Goal: Browse casually: Explore the website without a specific task or goal

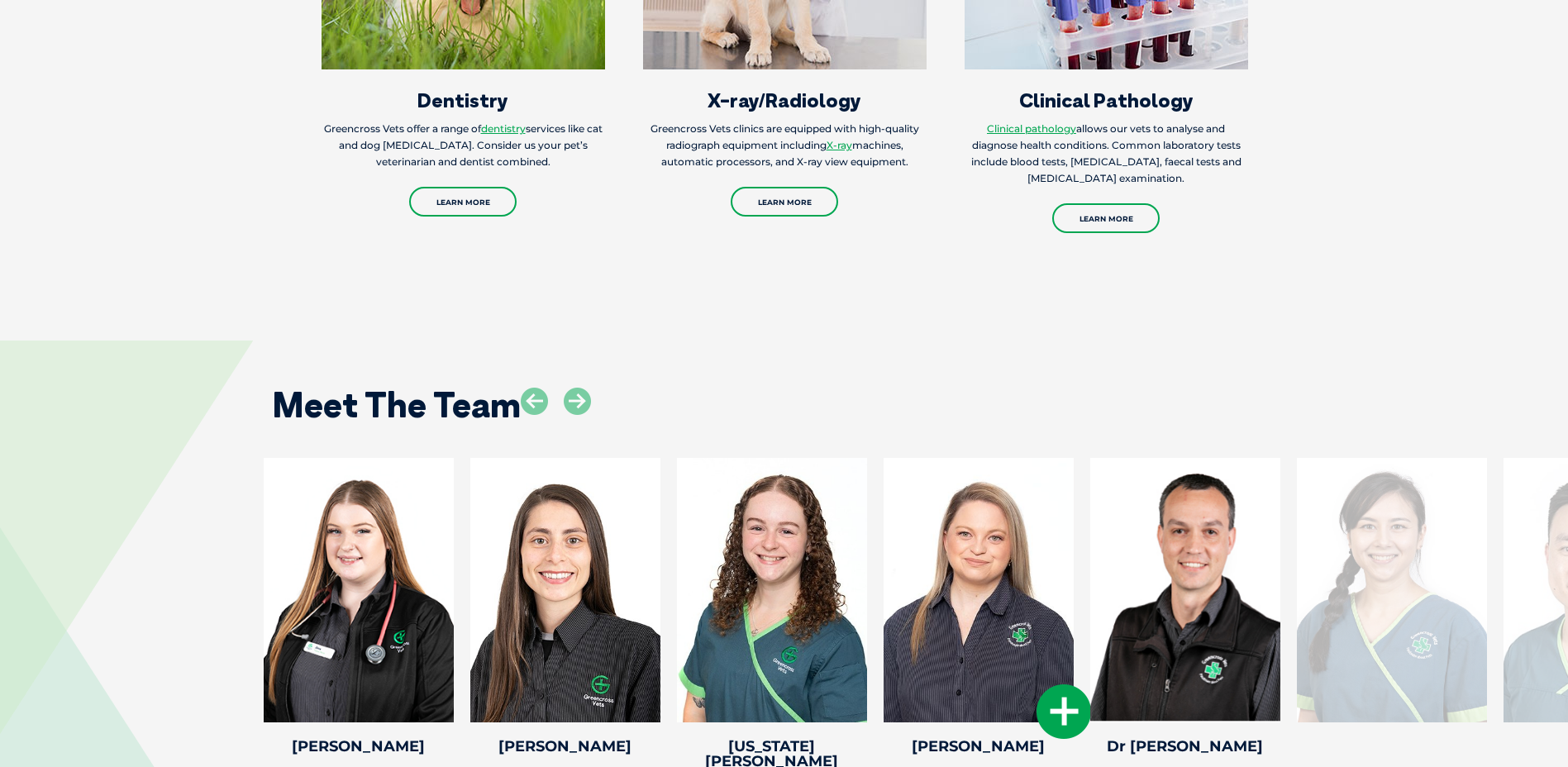
scroll to position [2232, 0]
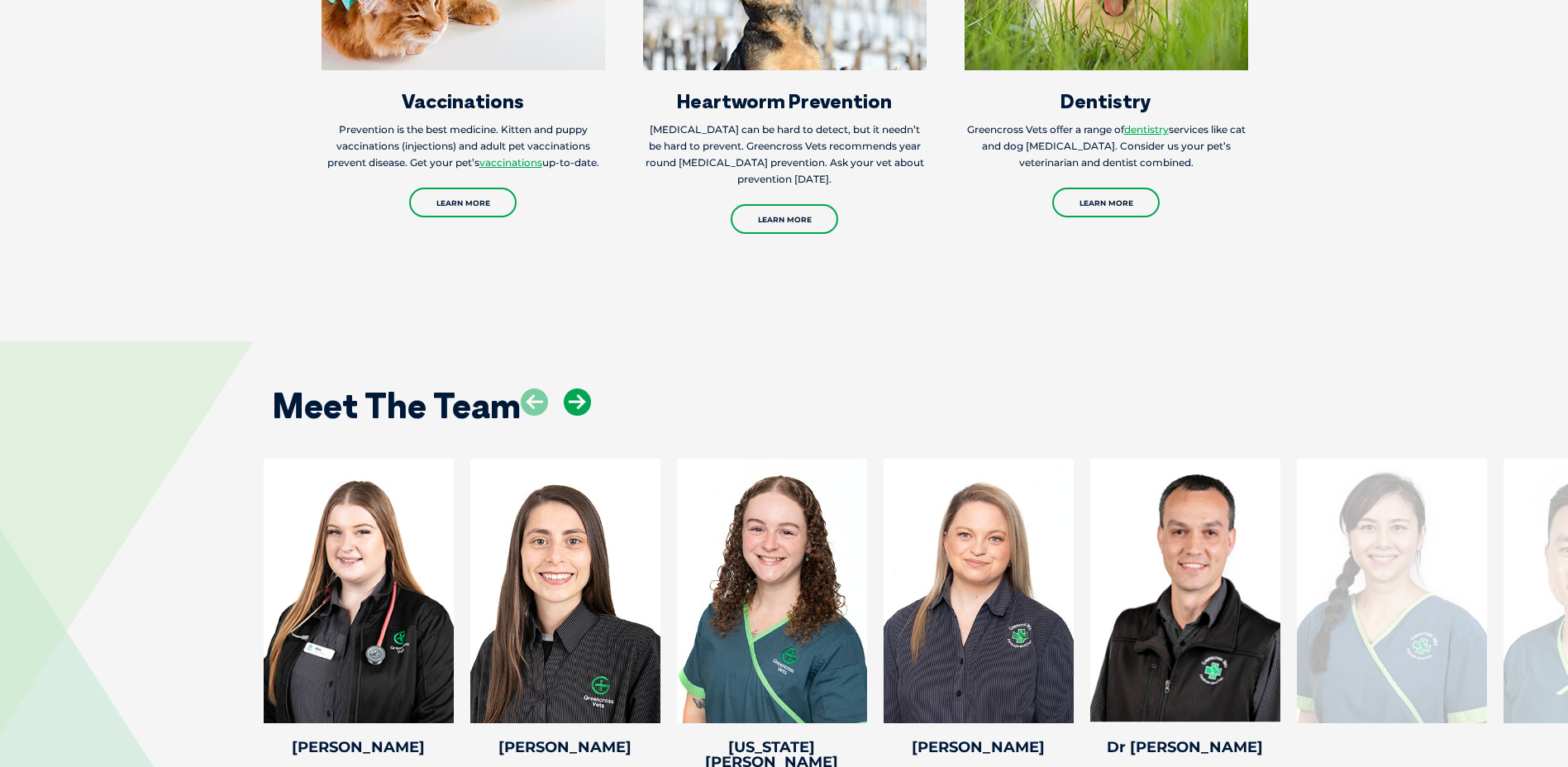
click at [576, 389] on icon at bounding box center [577, 402] width 27 height 27
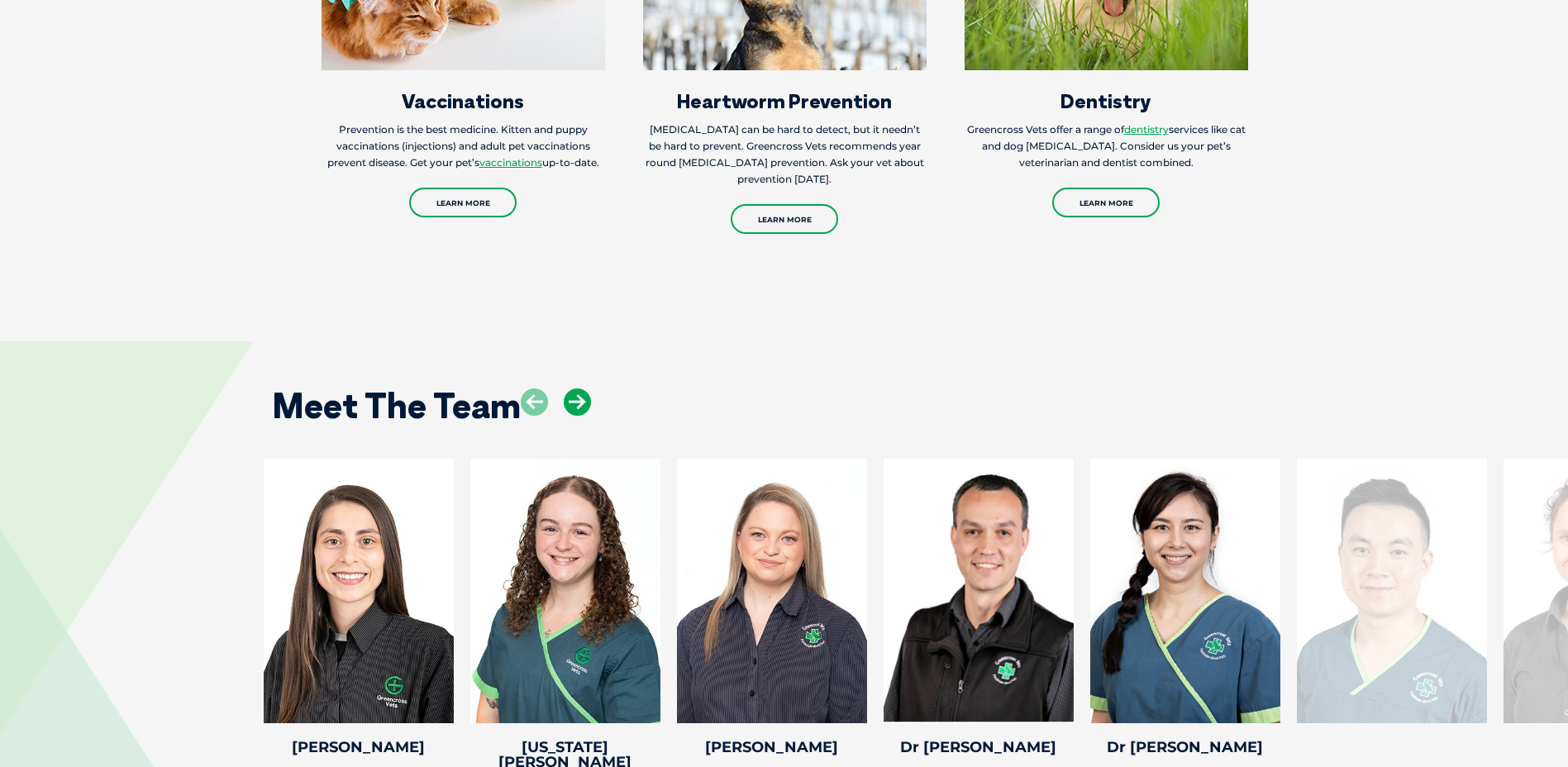
click at [576, 389] on icon at bounding box center [577, 402] width 27 height 27
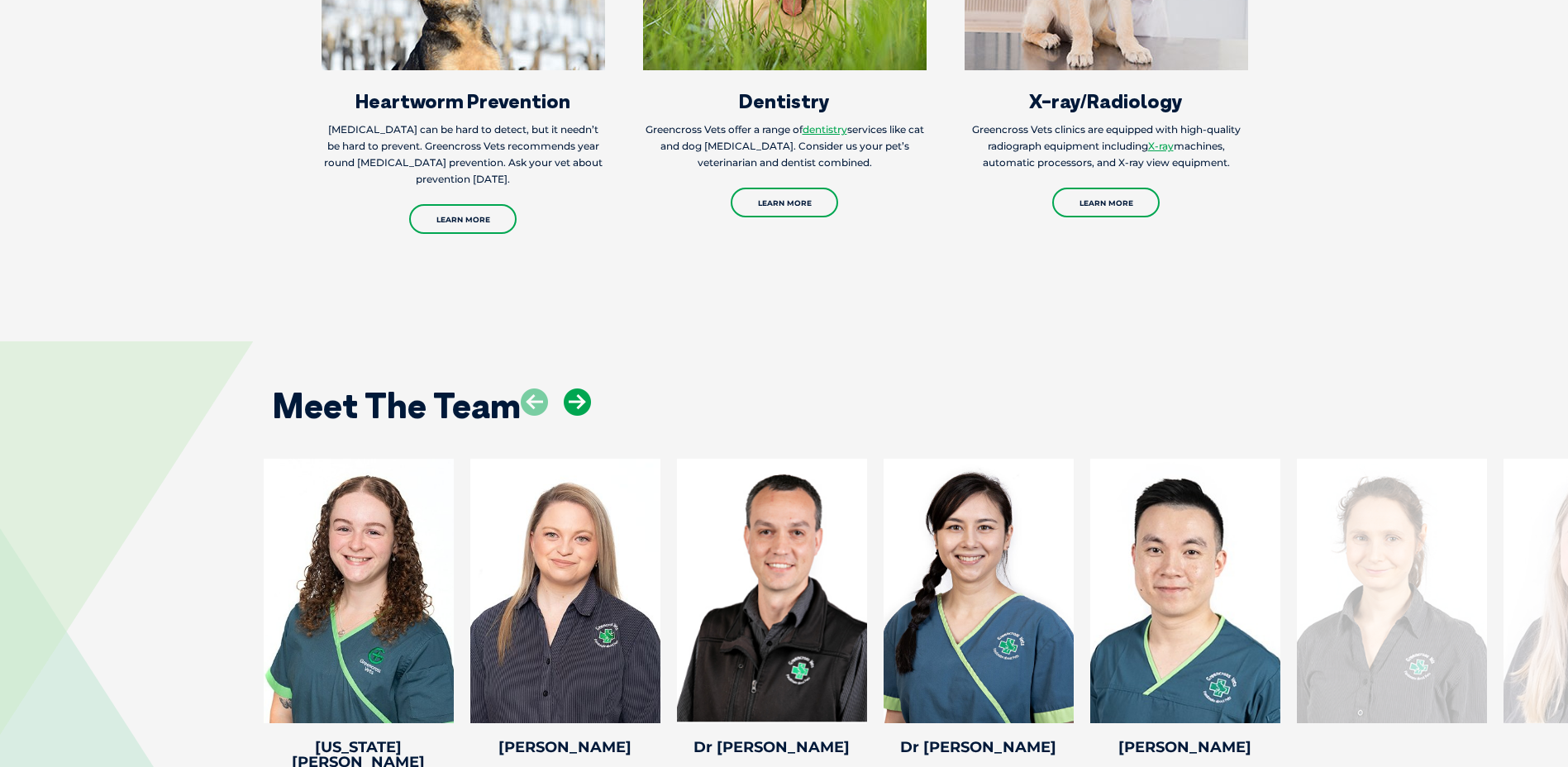
click at [576, 389] on icon at bounding box center [577, 402] width 27 height 27
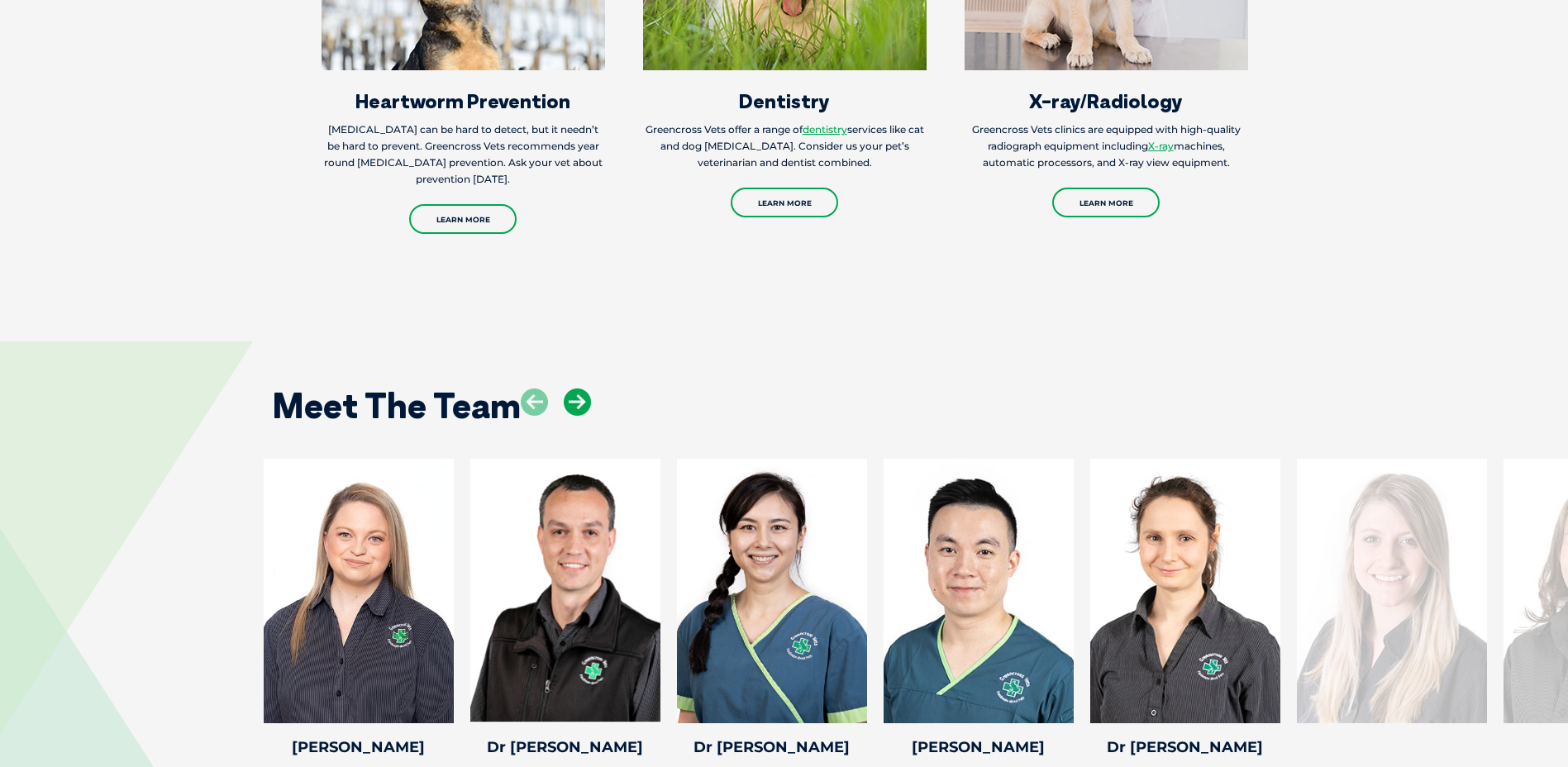
click at [579, 389] on icon at bounding box center [577, 402] width 27 height 27
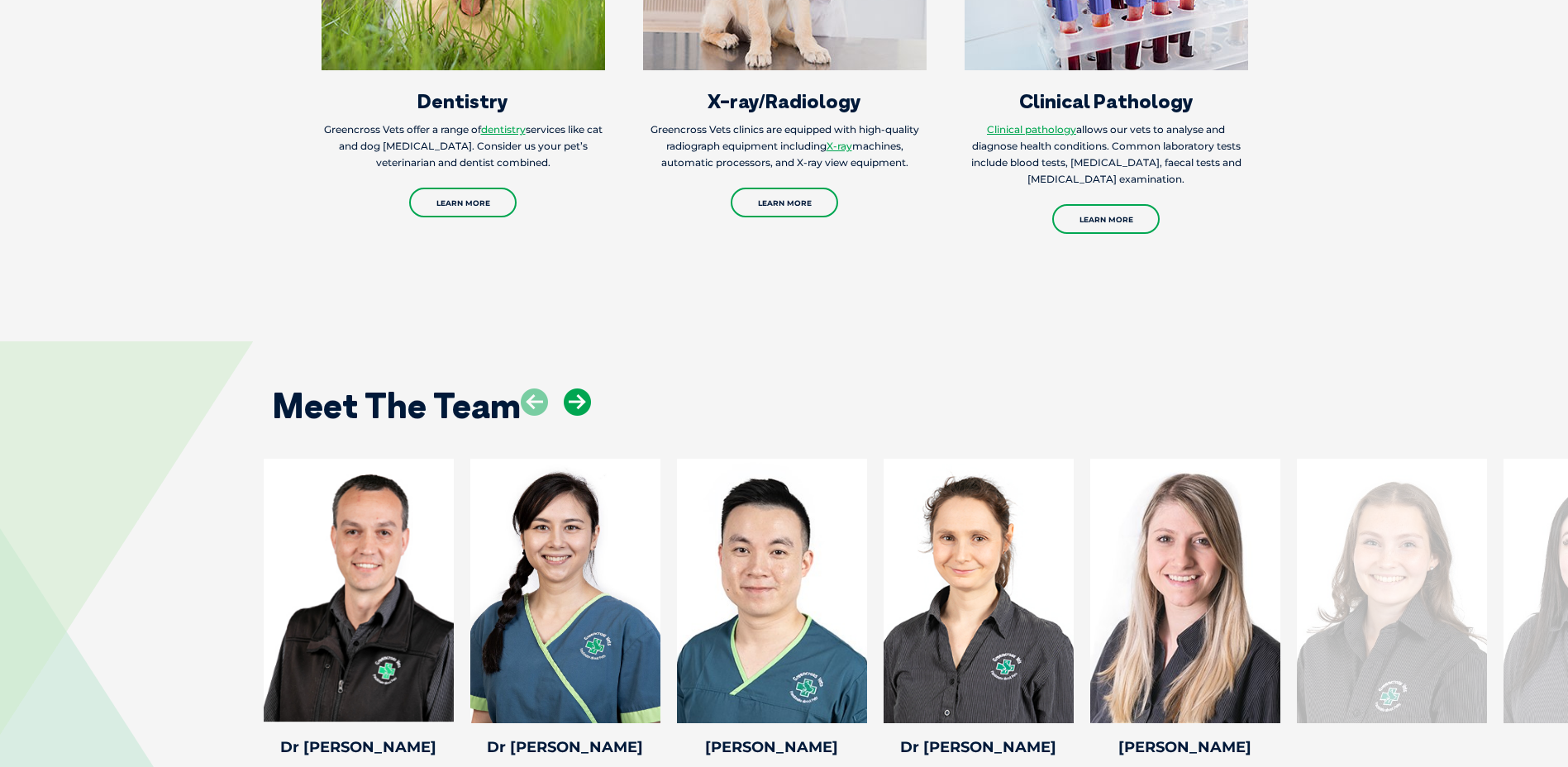
click at [579, 389] on icon at bounding box center [577, 402] width 27 height 27
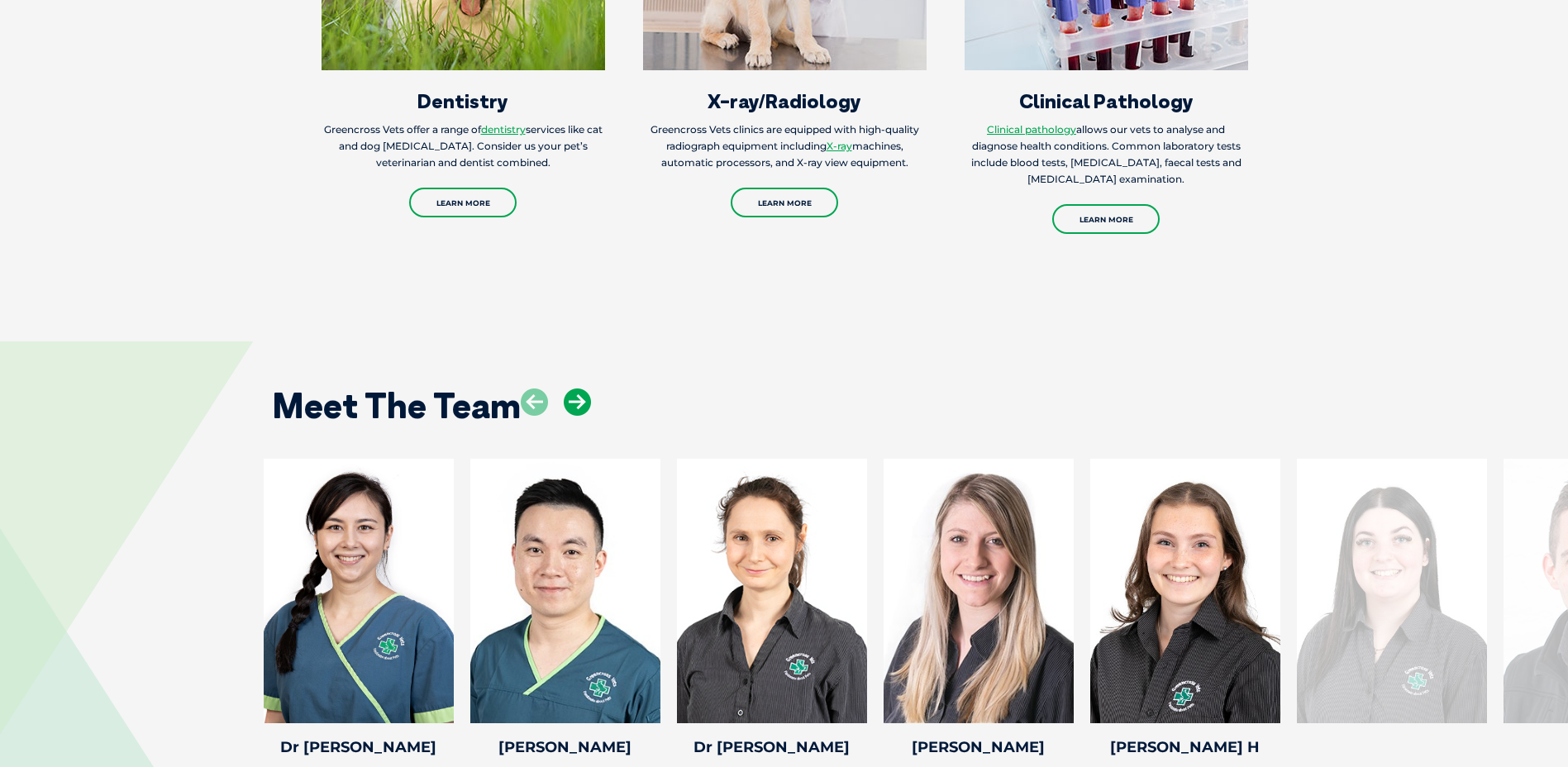
click at [579, 389] on icon at bounding box center [577, 402] width 27 height 27
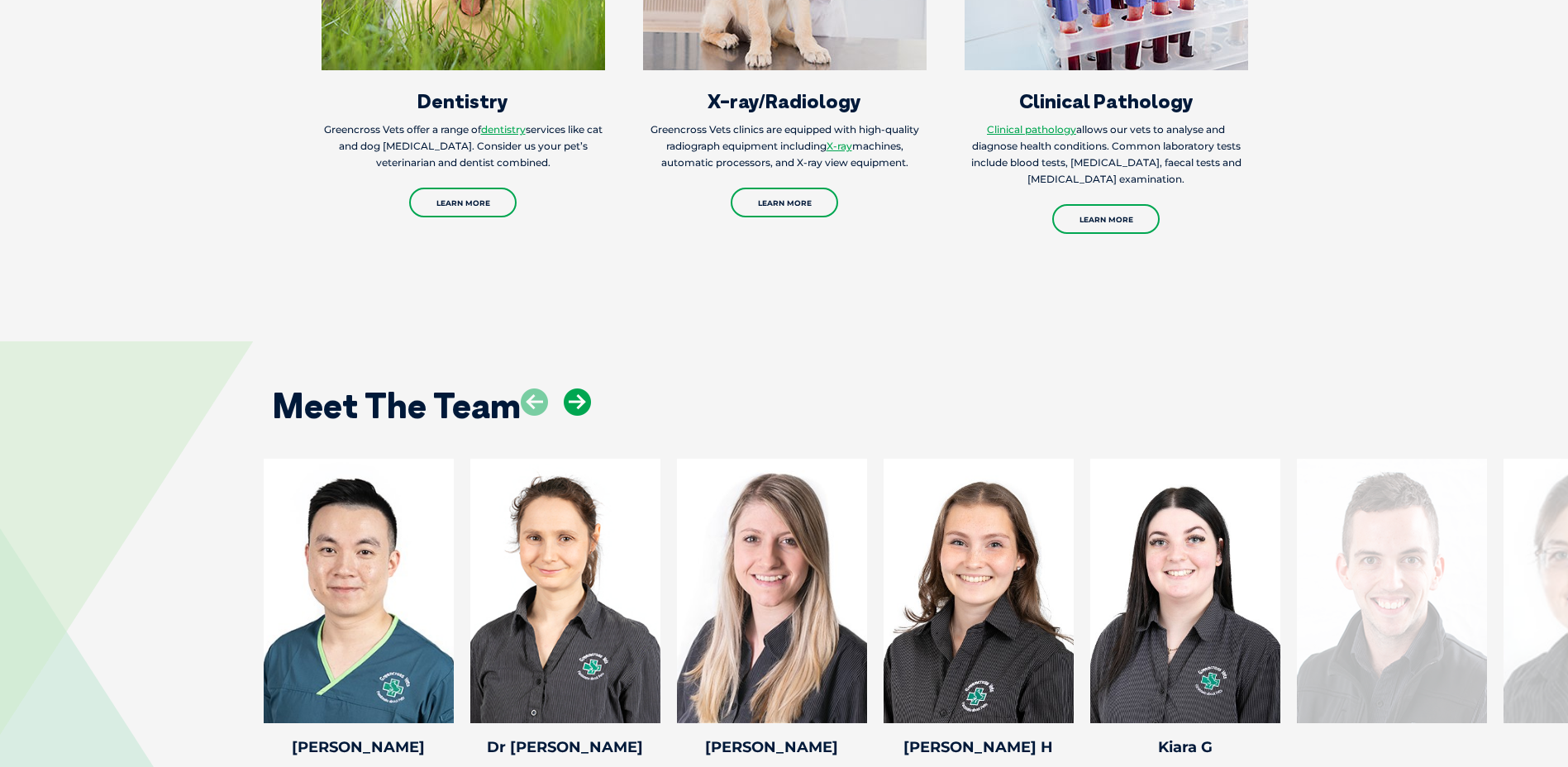
click at [579, 389] on icon at bounding box center [577, 402] width 27 height 27
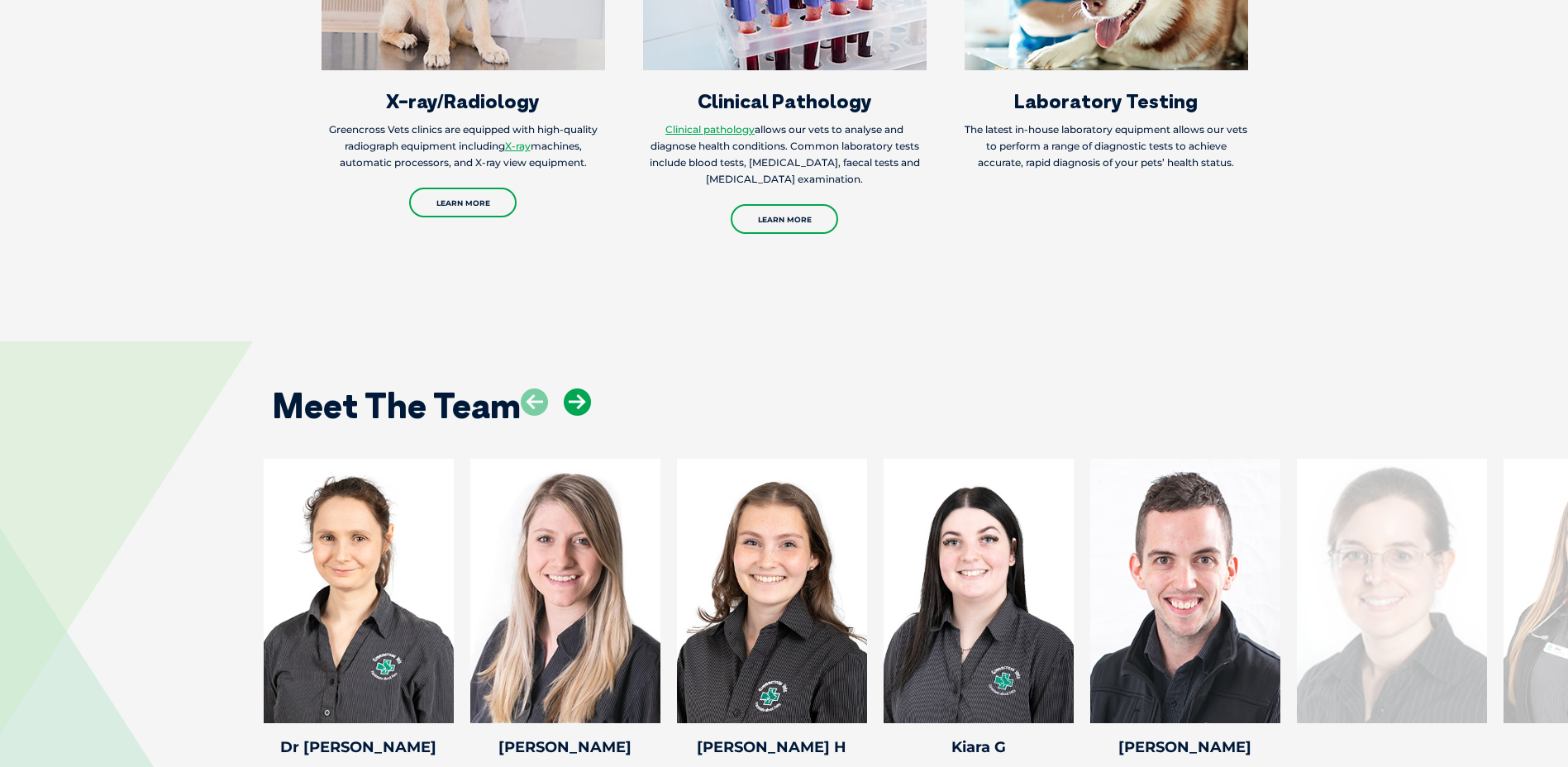
click at [579, 389] on icon at bounding box center [577, 402] width 27 height 27
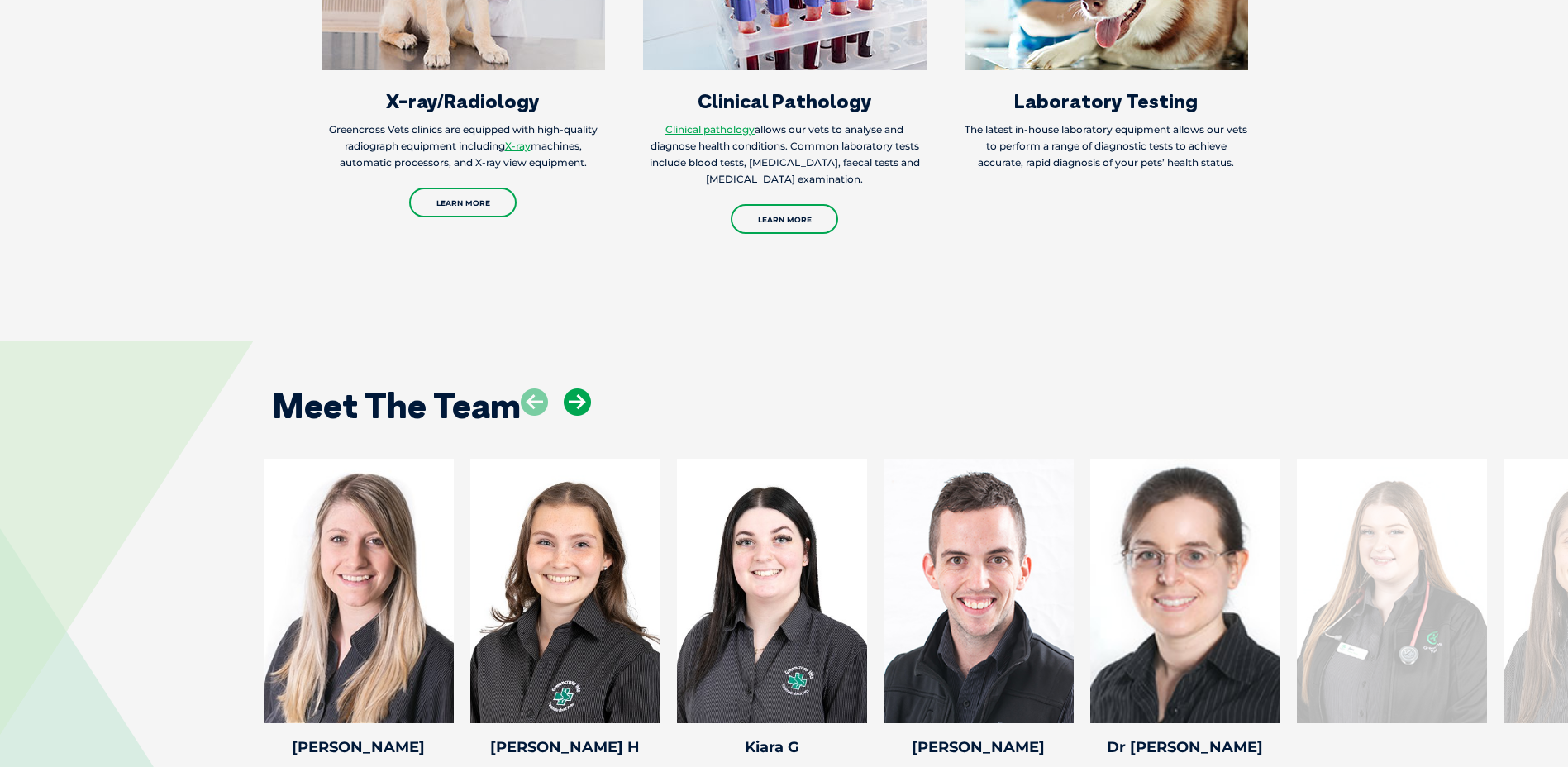
click at [579, 389] on icon at bounding box center [577, 402] width 27 height 27
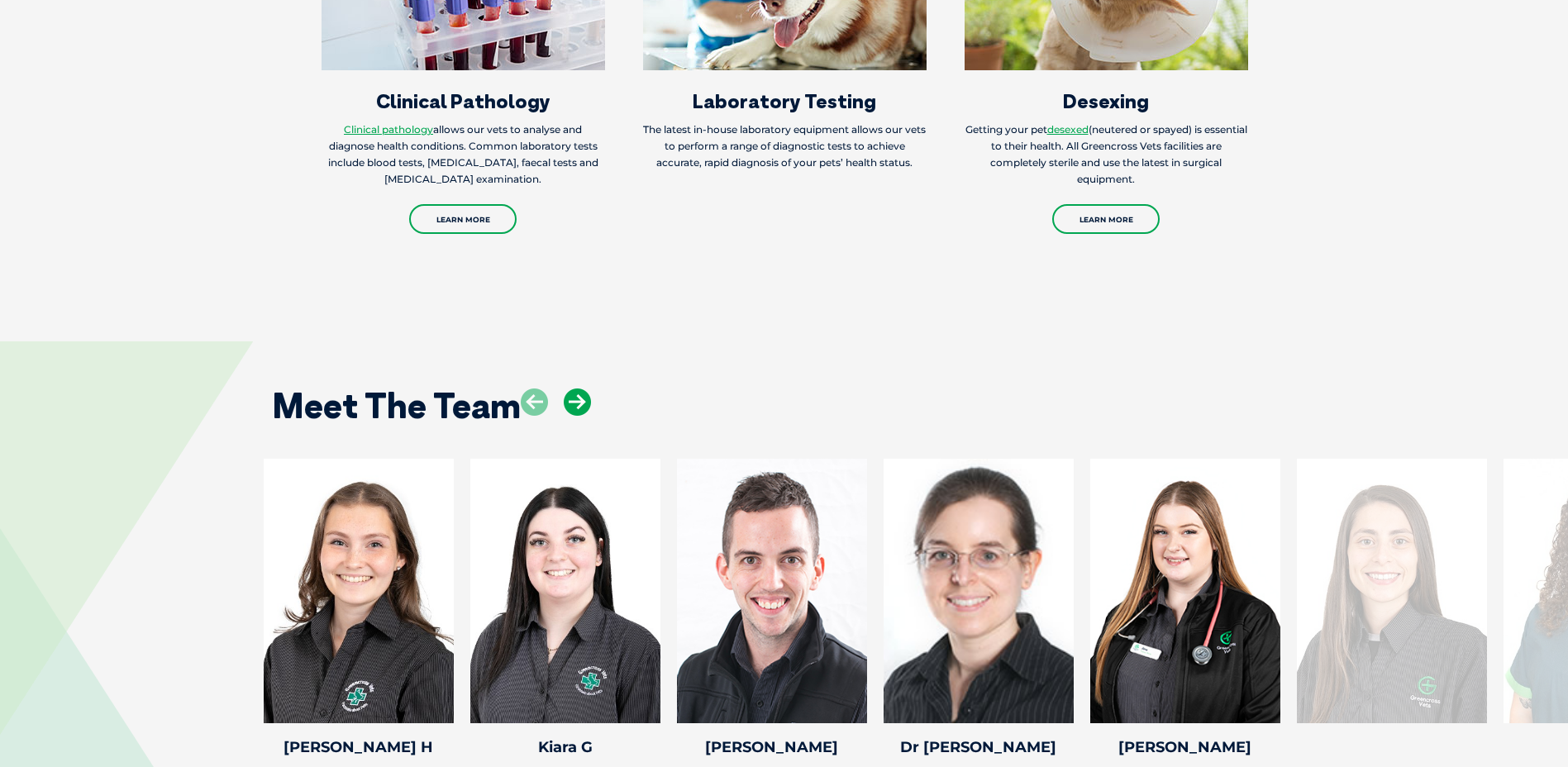
click at [579, 389] on icon at bounding box center [577, 402] width 27 height 27
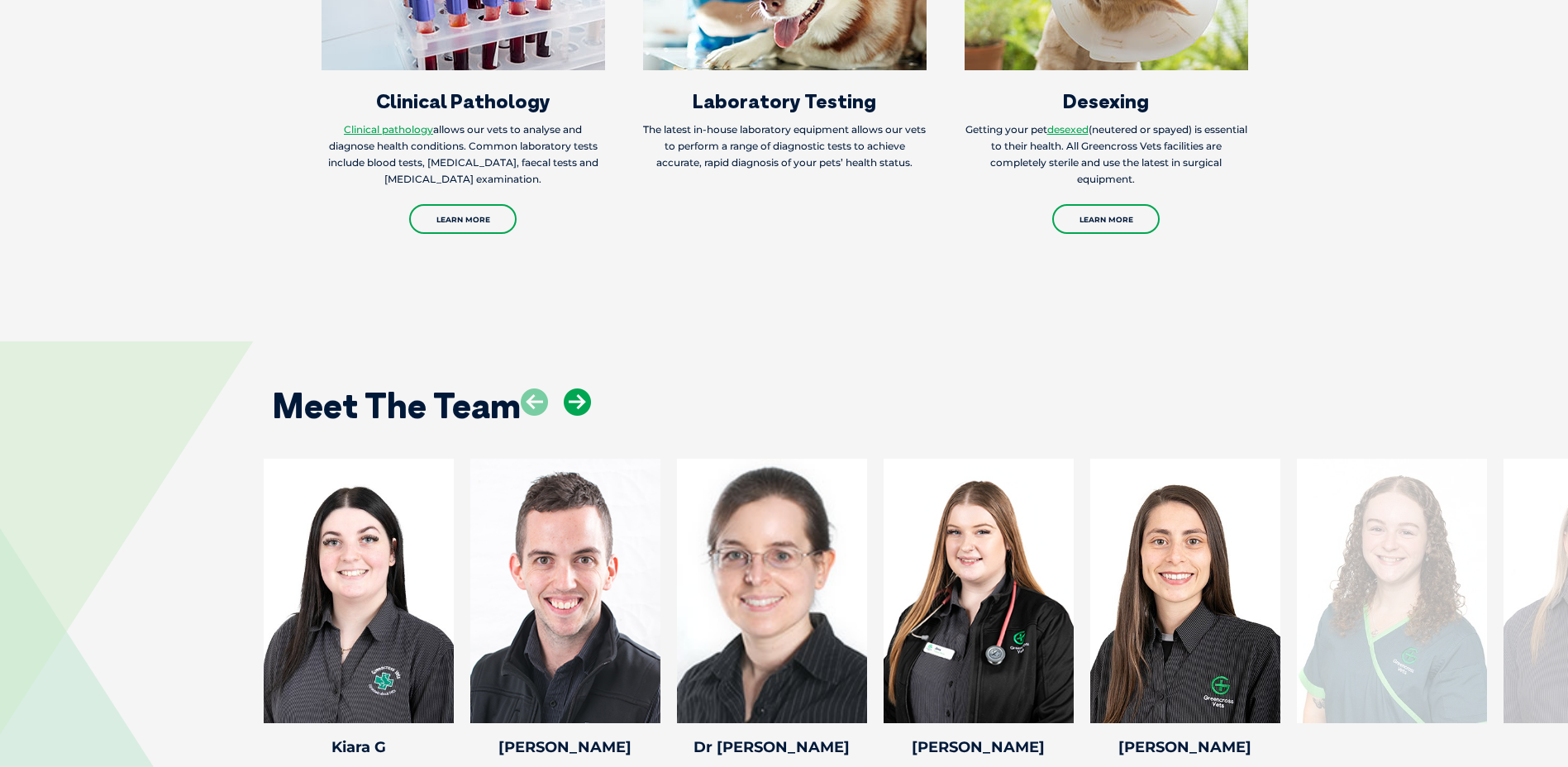
click at [579, 389] on icon at bounding box center [577, 402] width 27 height 27
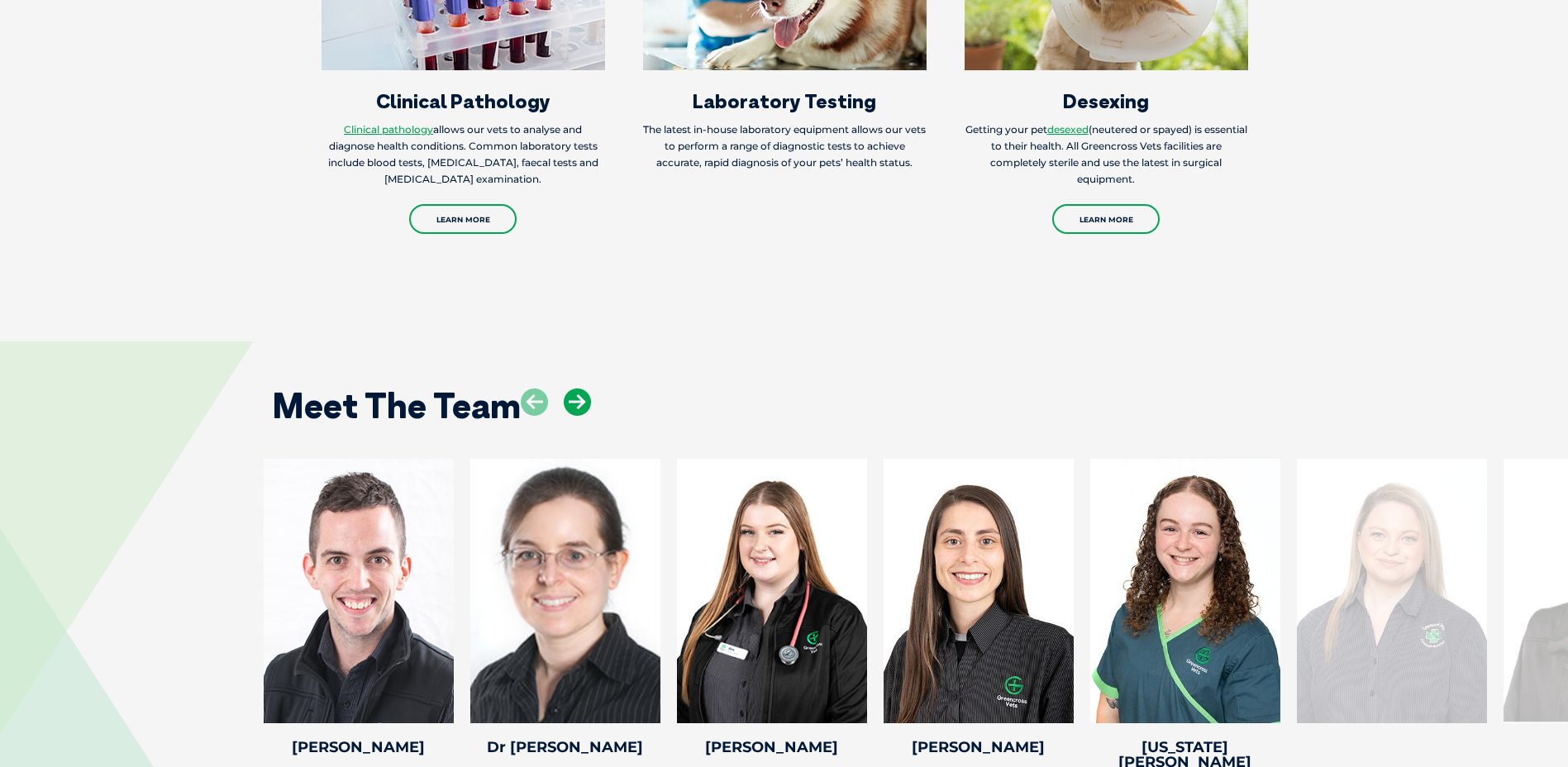
click at [579, 389] on icon at bounding box center [577, 402] width 27 height 27
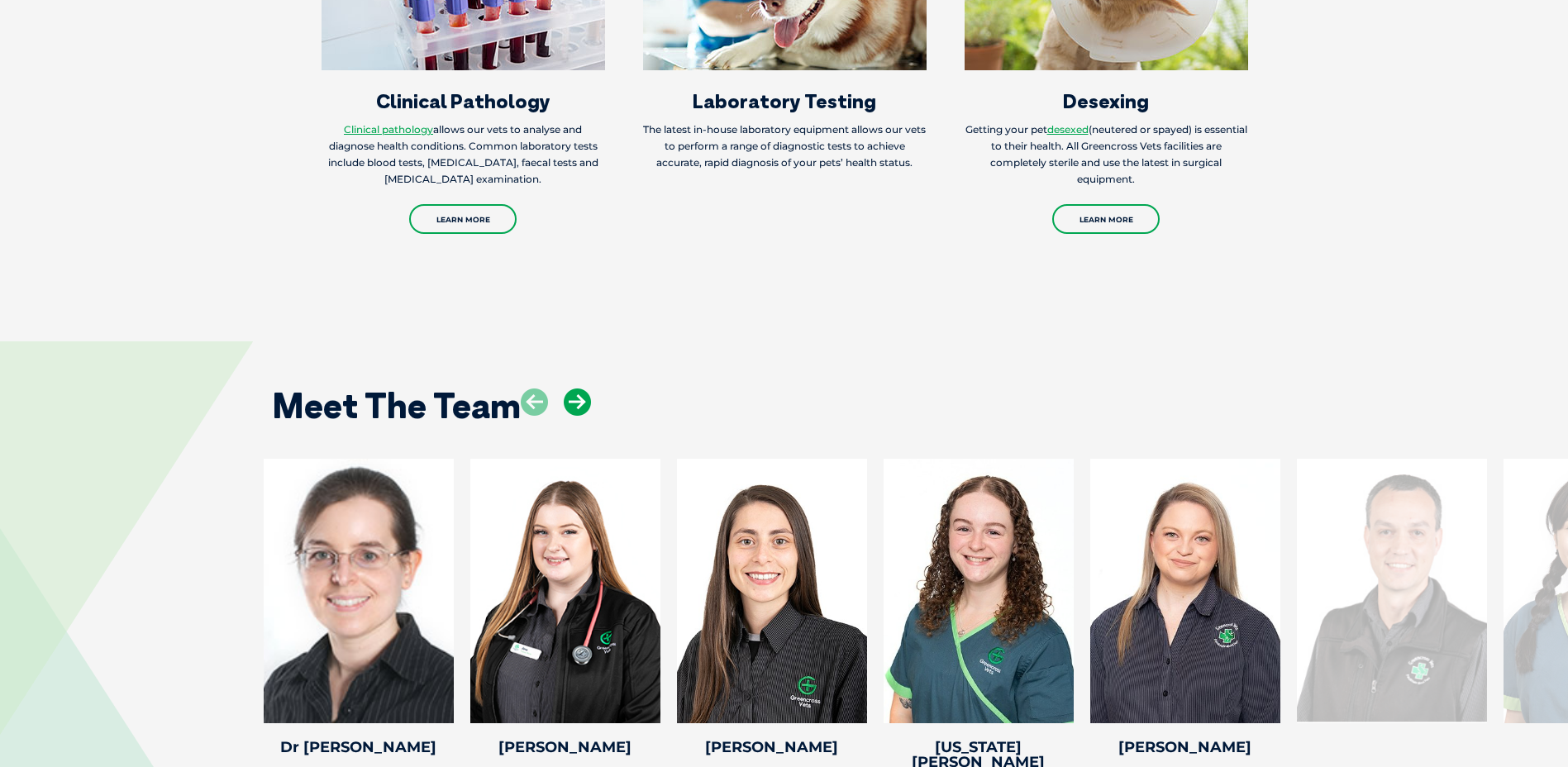
click at [579, 389] on icon at bounding box center [577, 402] width 27 height 27
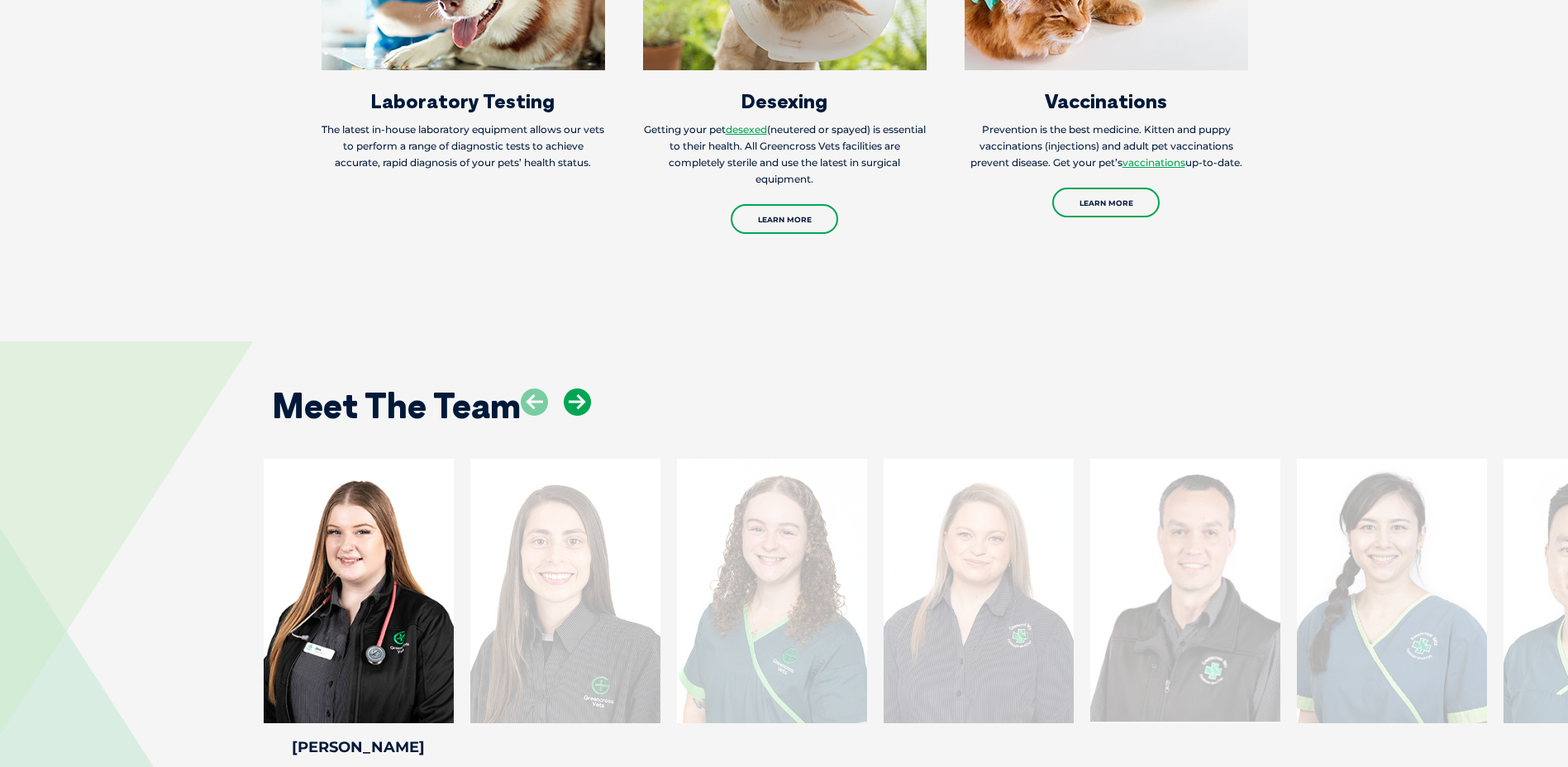
click at [579, 389] on icon at bounding box center [577, 402] width 27 height 27
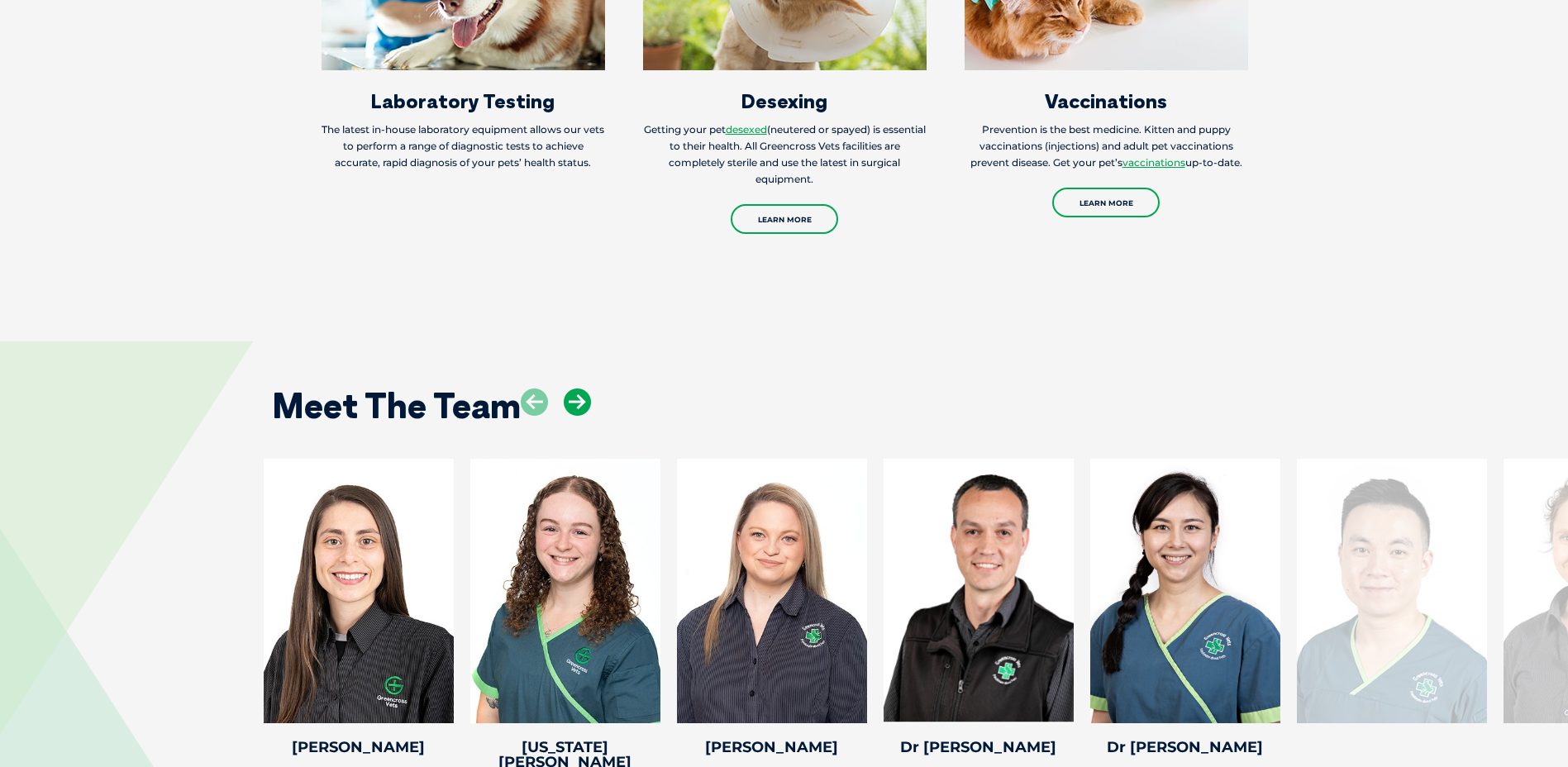
click at [579, 389] on icon at bounding box center [577, 402] width 27 height 27
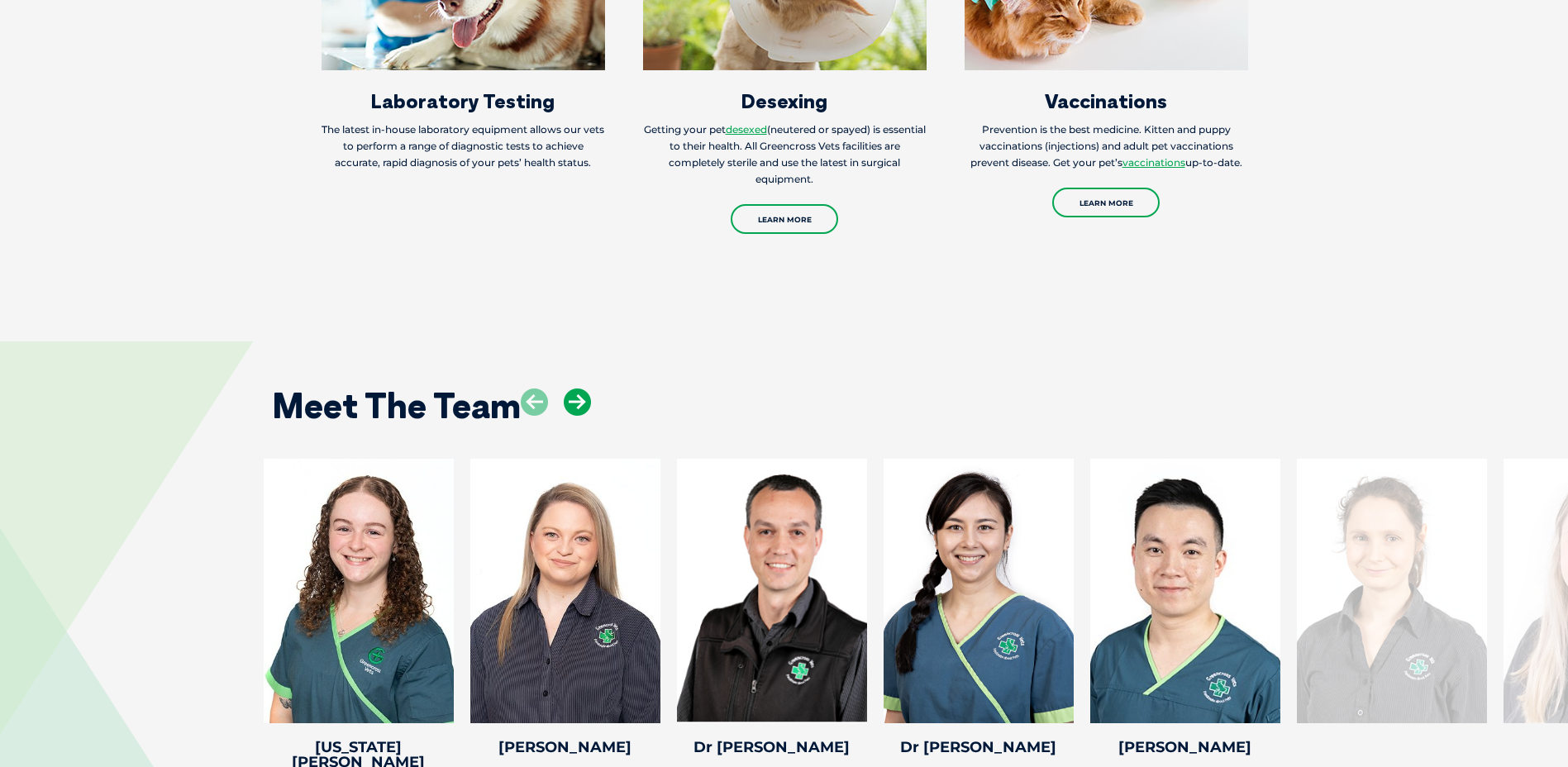
click at [579, 389] on icon at bounding box center [577, 402] width 27 height 27
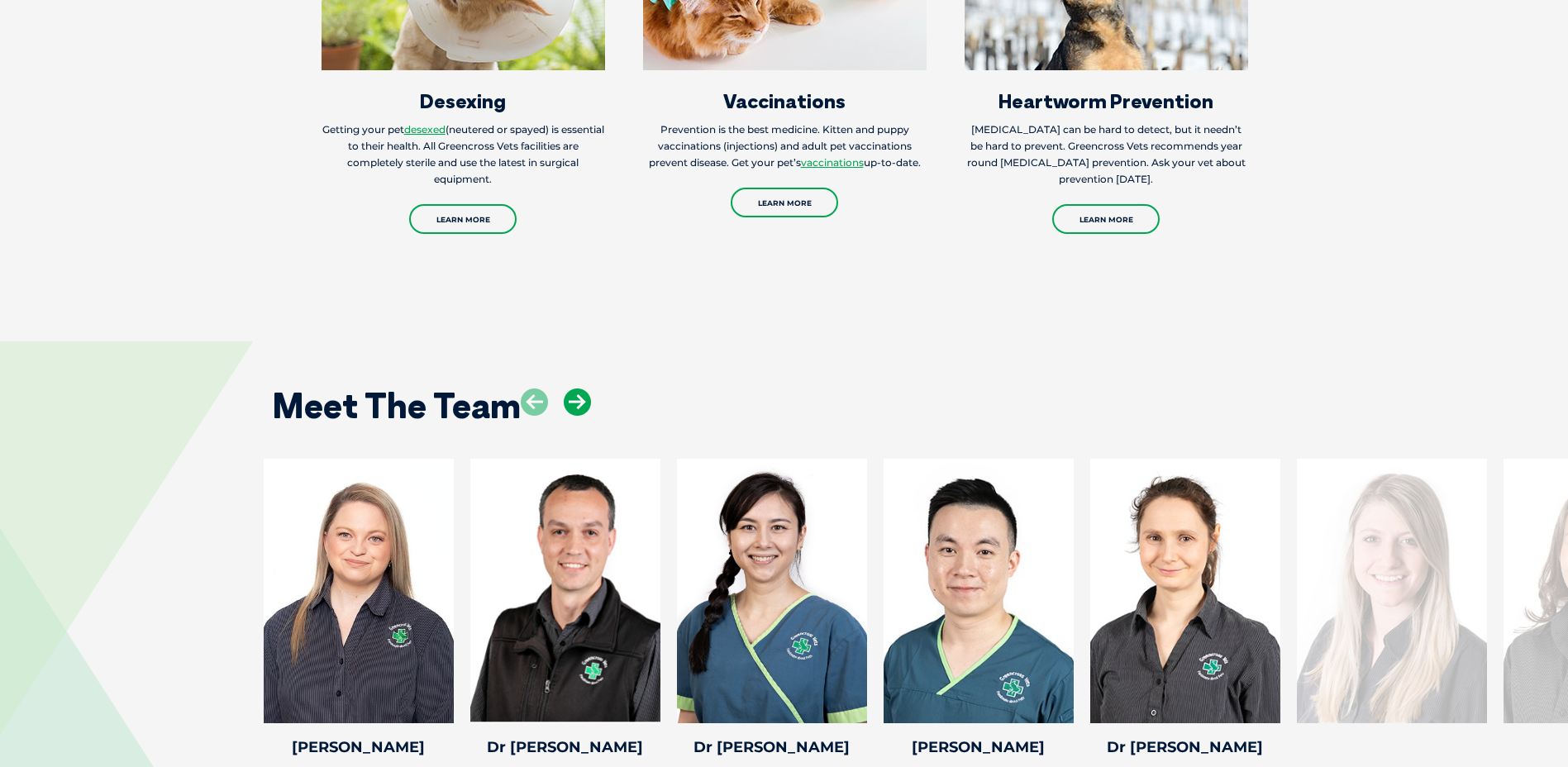
click at [579, 389] on icon at bounding box center [577, 402] width 27 height 27
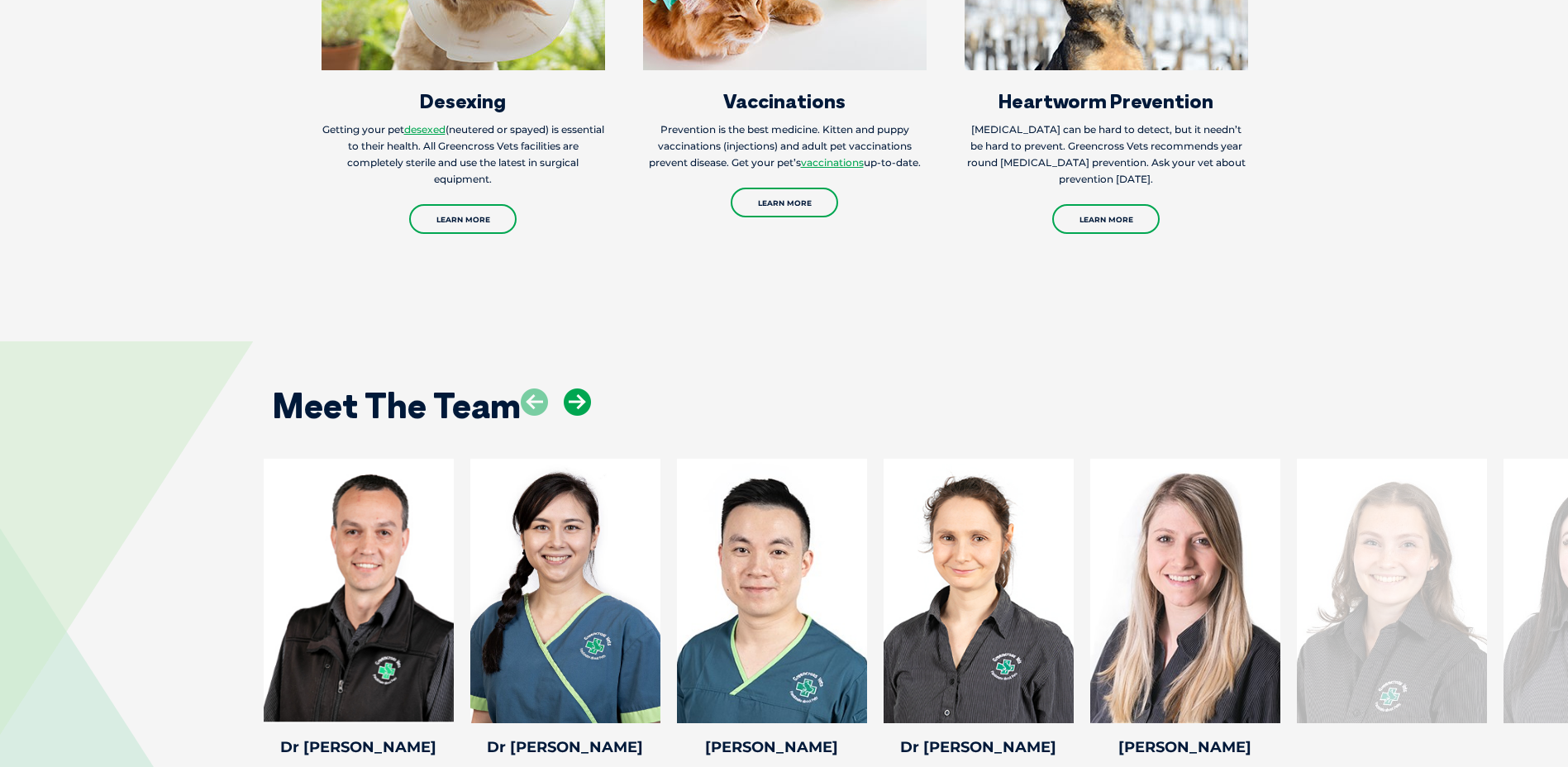
click at [579, 389] on icon at bounding box center [577, 402] width 27 height 27
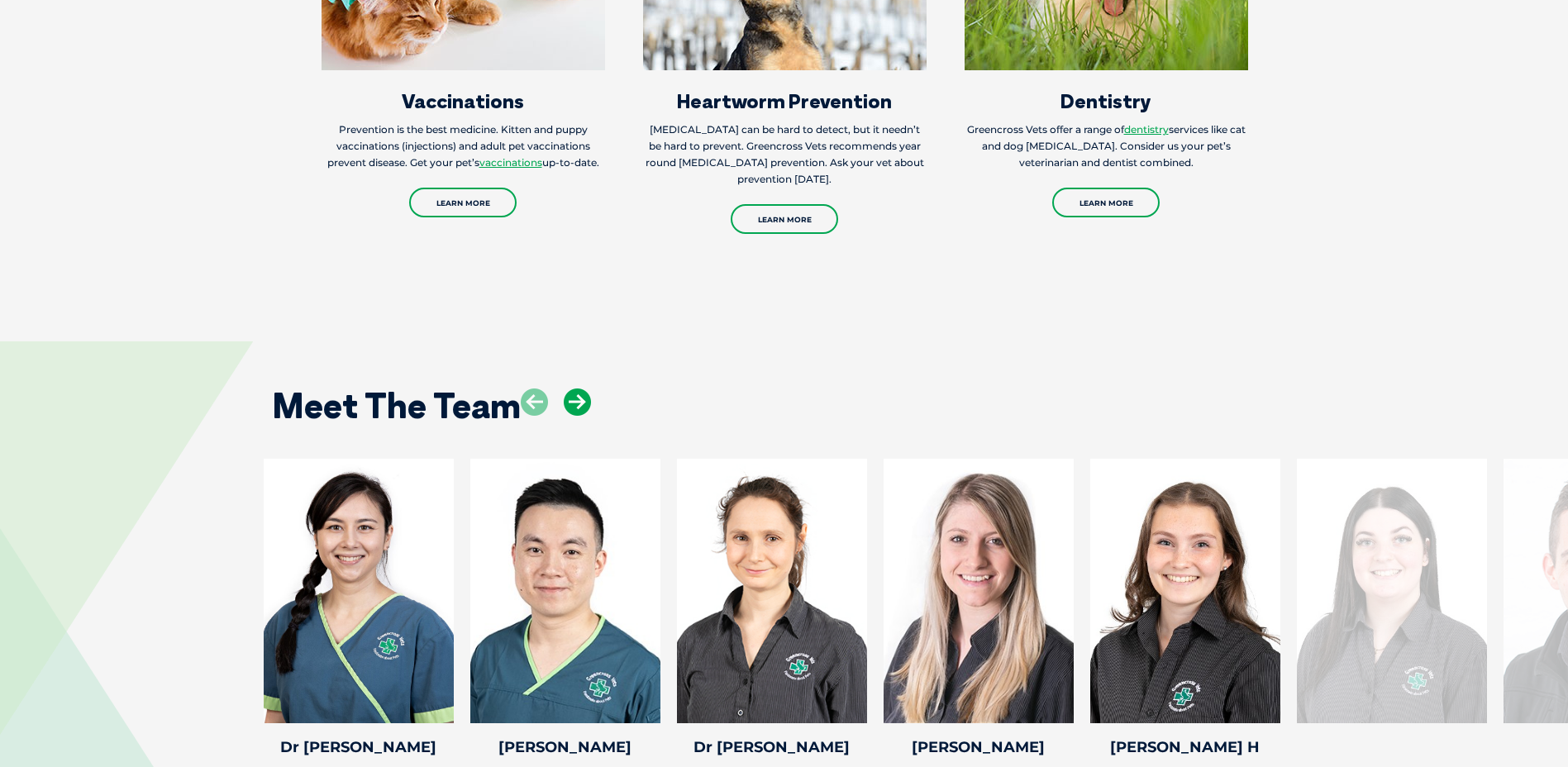
click at [579, 389] on icon at bounding box center [577, 402] width 27 height 27
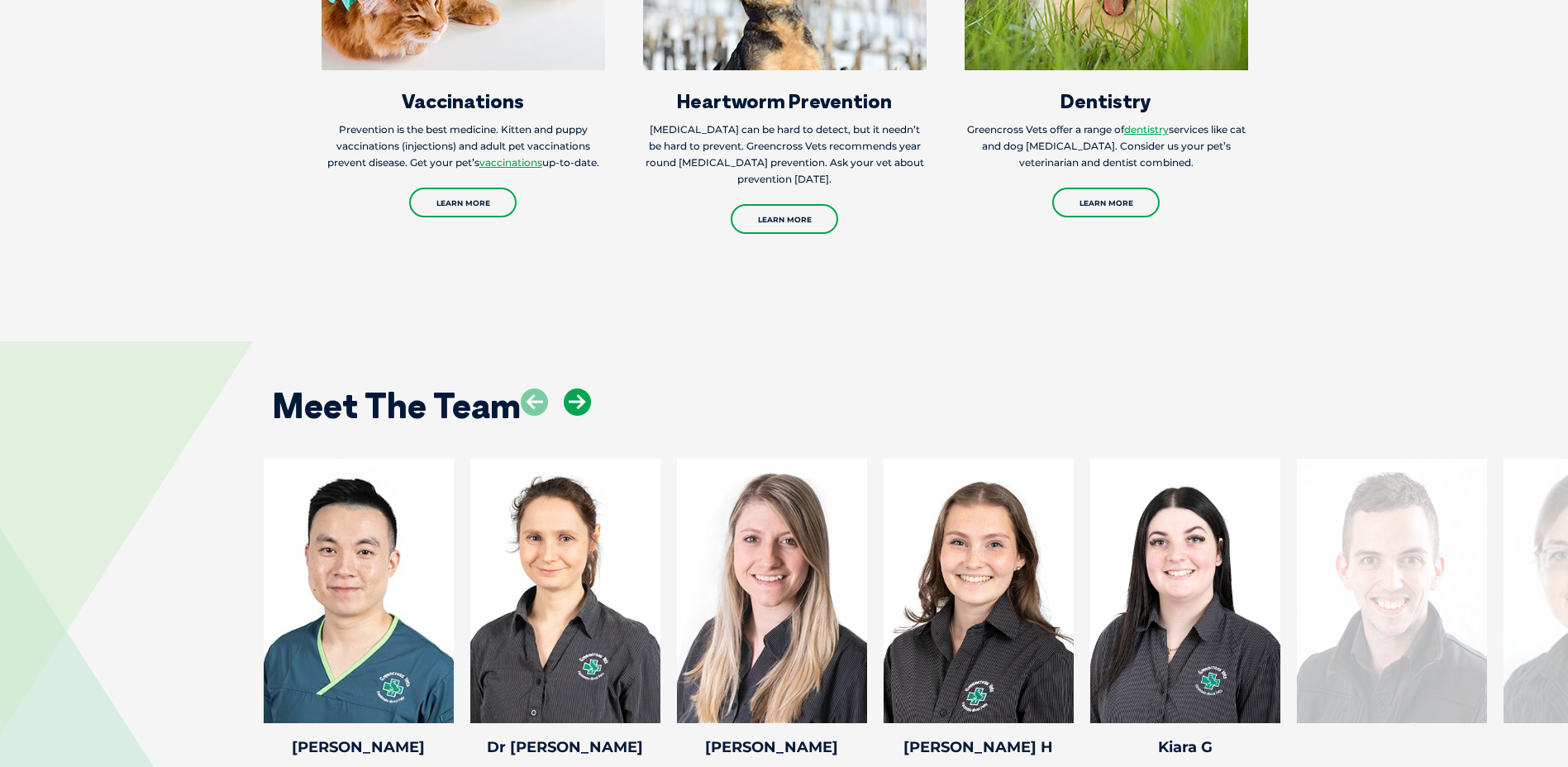
click at [579, 389] on icon at bounding box center [577, 402] width 27 height 27
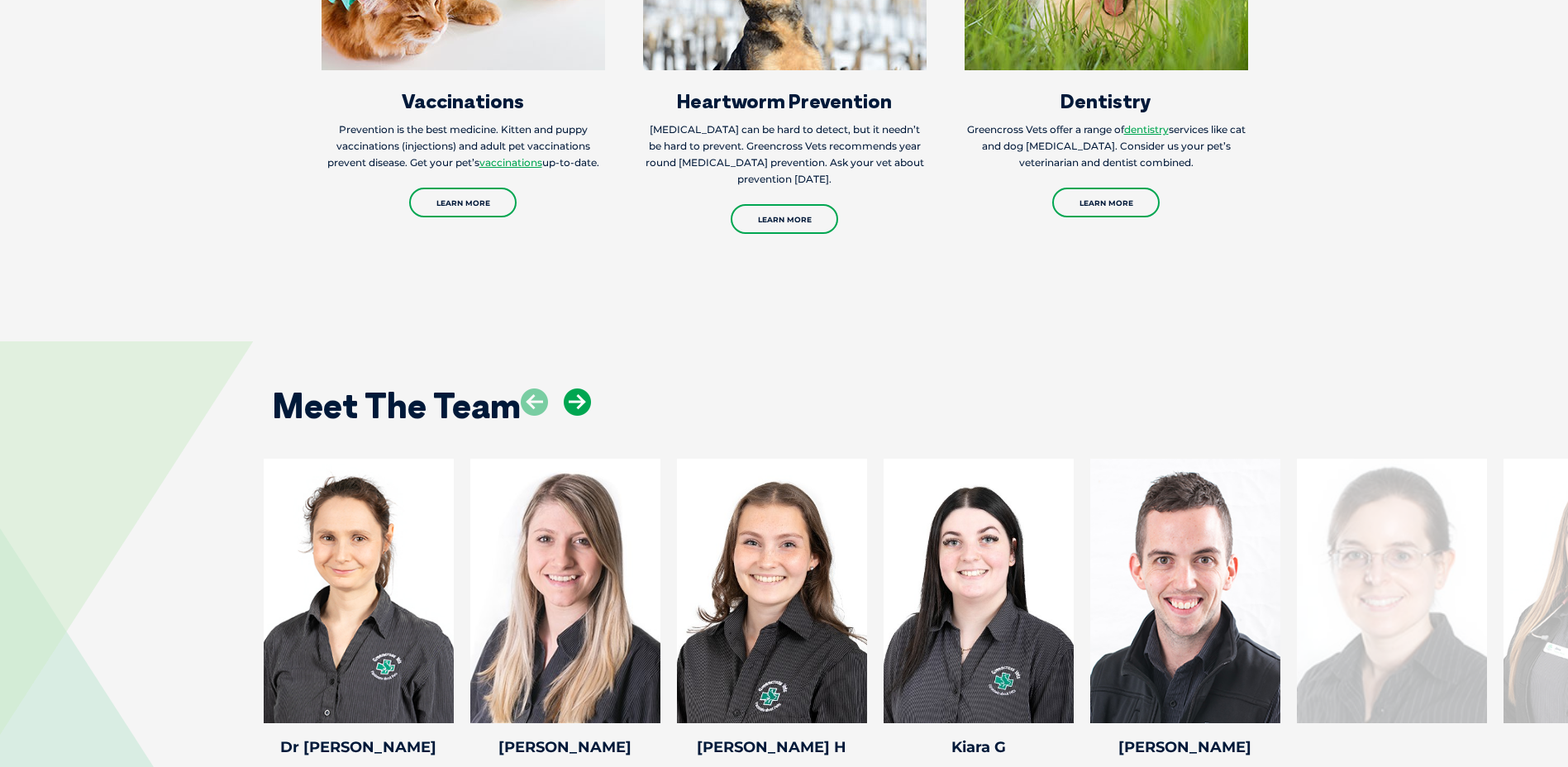
click at [579, 389] on icon at bounding box center [577, 402] width 27 height 27
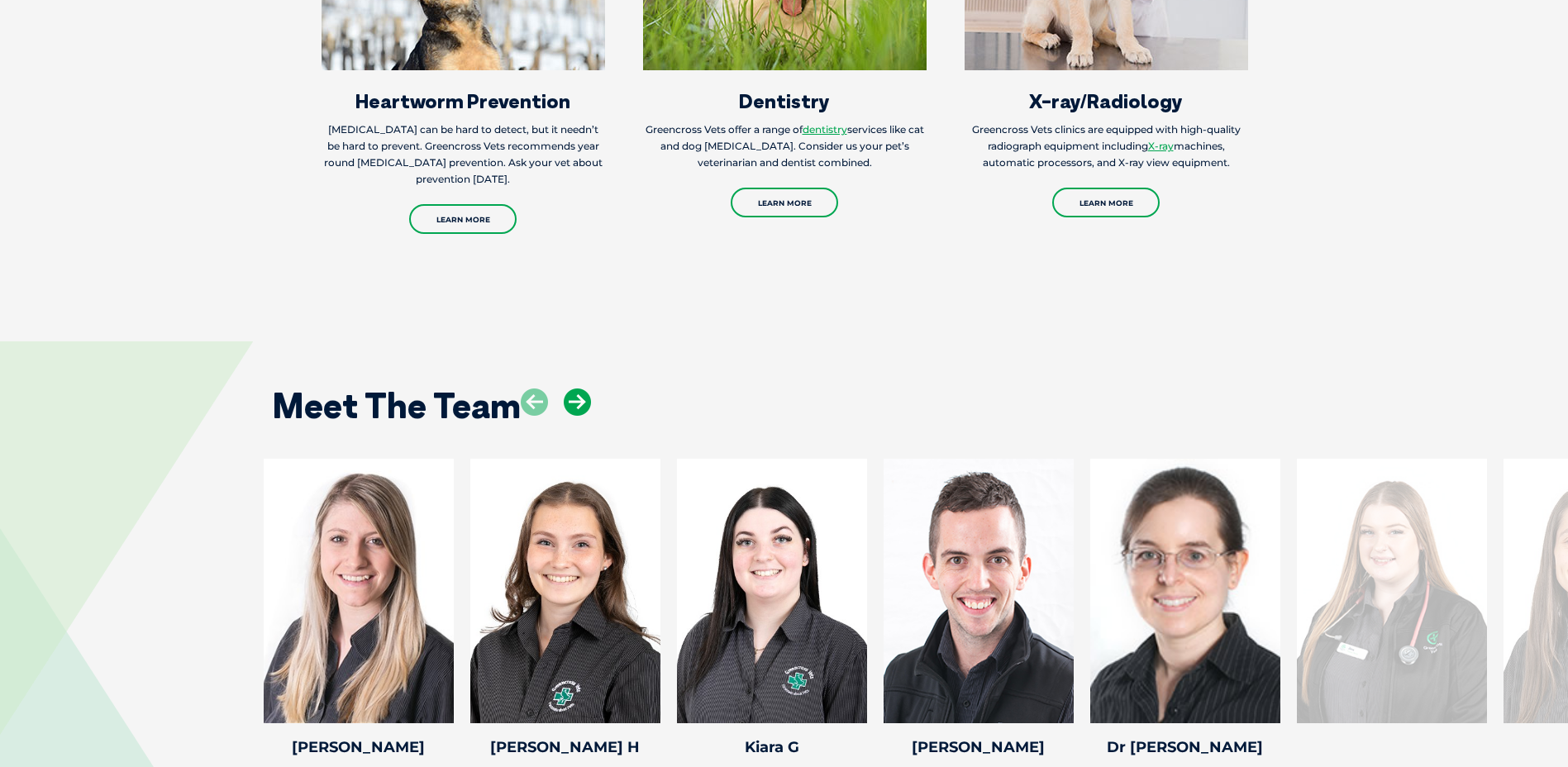
click at [579, 389] on icon at bounding box center [577, 402] width 27 height 27
